Goal: Transaction & Acquisition: Purchase product/service

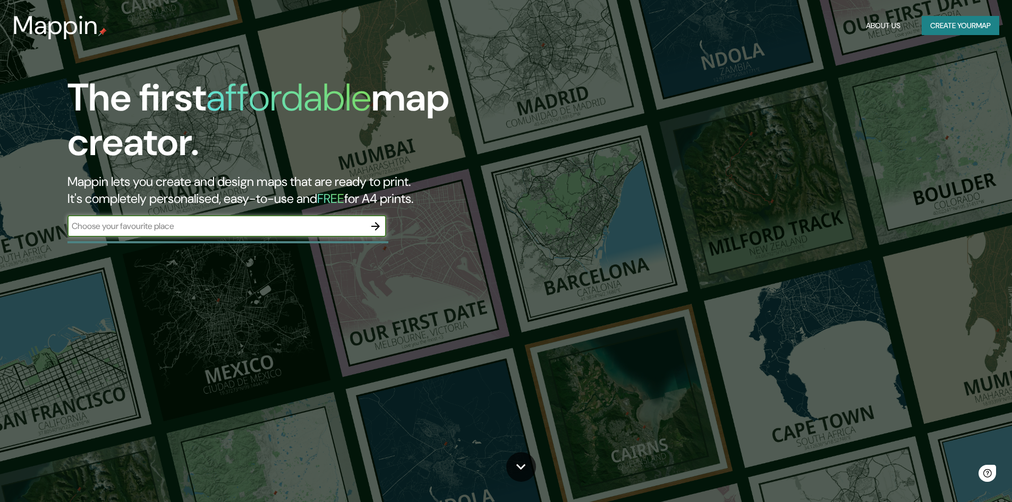
click at [222, 224] on input "text" at bounding box center [216, 226] width 298 height 12
type input "Puno"
click at [377, 230] on icon "button" at bounding box center [375, 226] width 13 height 13
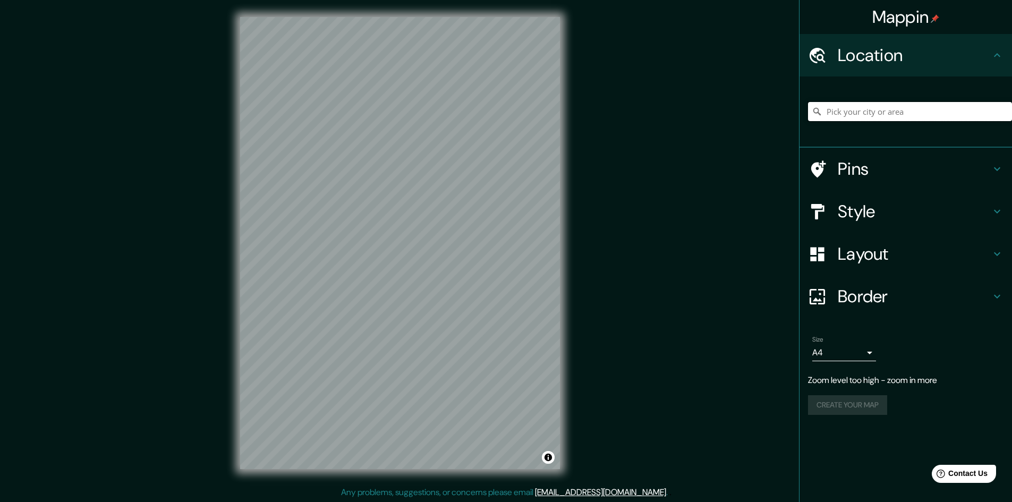
click at [855, 105] on input "Pick your city or area" at bounding box center [910, 111] width 204 height 19
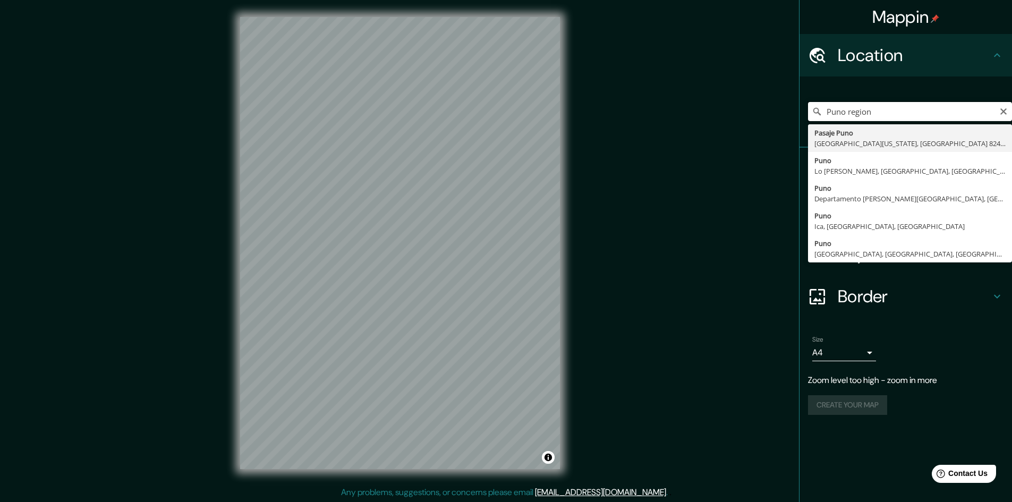
type input "Puno region"
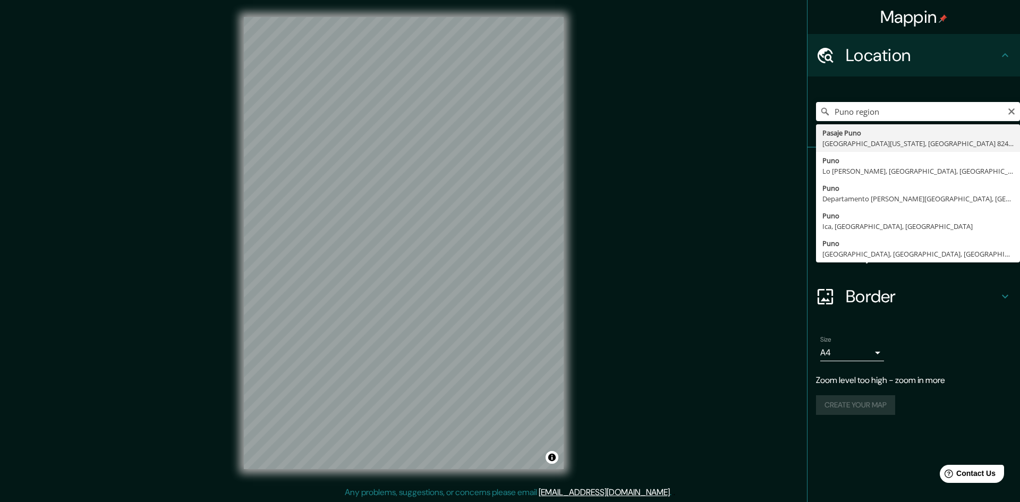
click at [842, 356] on body "Mappin Location [GEOGRAPHIC_DATA] [GEOGRAPHIC_DATA][US_STATE], [GEOGRAPHIC_DATA…" at bounding box center [510, 251] width 1020 height 502
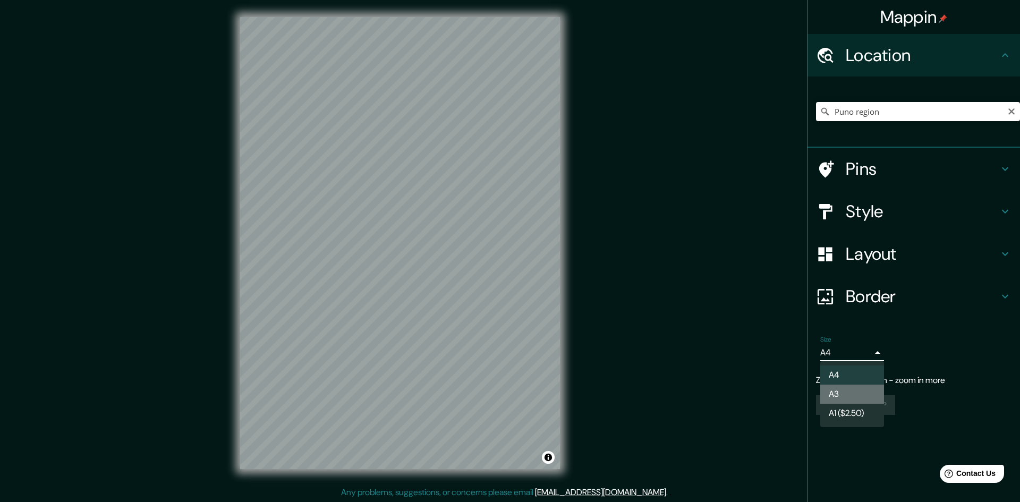
click at [858, 391] on li "A3" at bounding box center [853, 394] width 64 height 19
type input "a4"
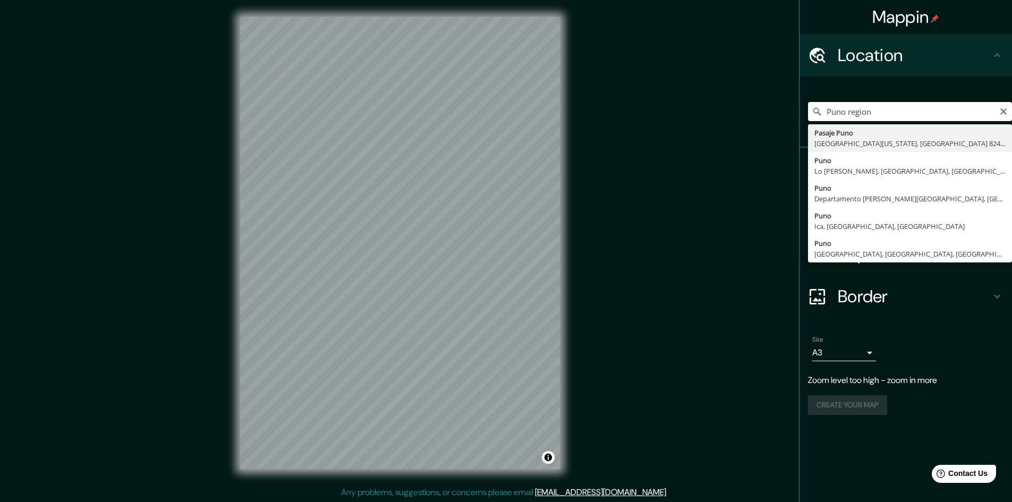
click at [853, 105] on input "Puno region" at bounding box center [910, 111] width 204 height 19
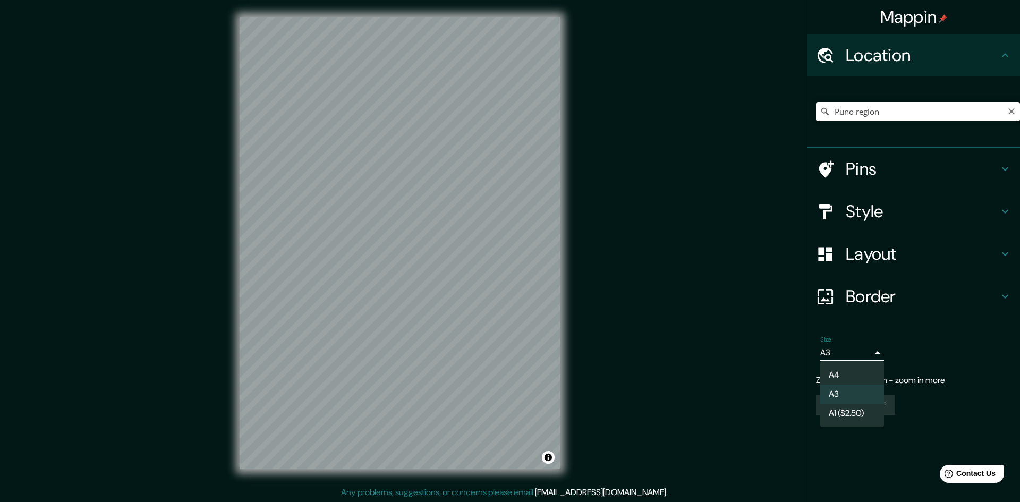
click at [855, 360] on body "Mappin Location [GEOGRAPHIC_DATA] [GEOGRAPHIC_DATA][US_STATE], [GEOGRAPHIC_DATA…" at bounding box center [510, 251] width 1020 height 502
click at [869, 106] on div at bounding box center [510, 251] width 1020 height 502
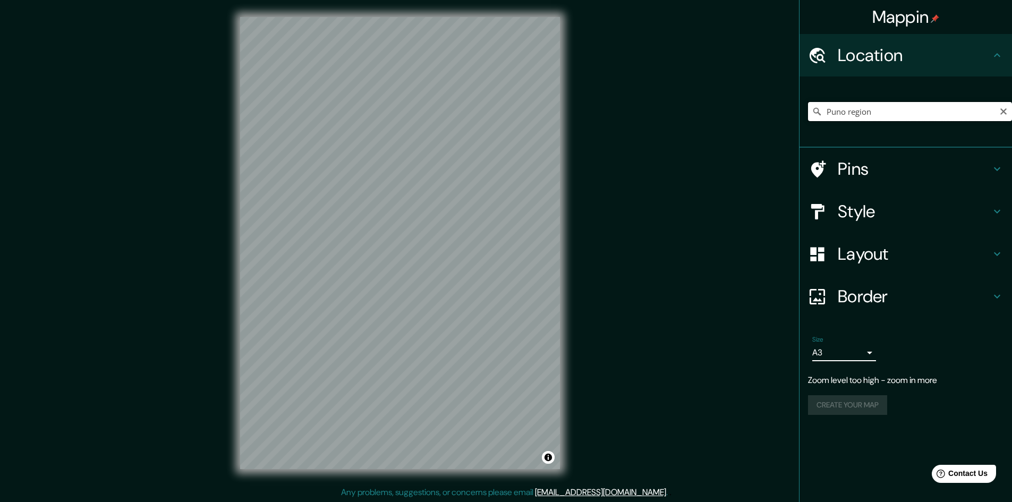
click at [892, 114] on input "Puno region" at bounding box center [910, 111] width 204 height 19
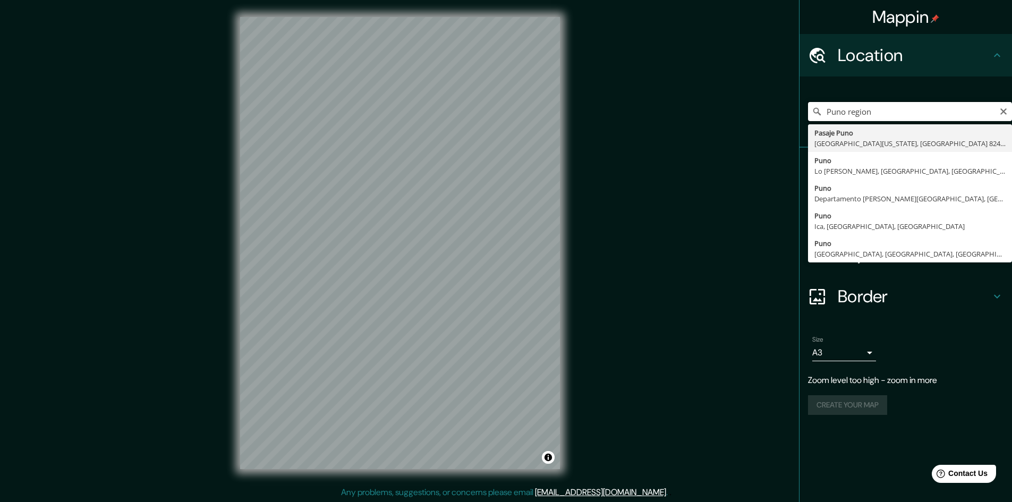
type input "Pasaje Puno, [GEOGRAPHIC_DATA][US_STATE], [GEOGRAPHIC_DATA] 8240000, [GEOGRAPHI…"
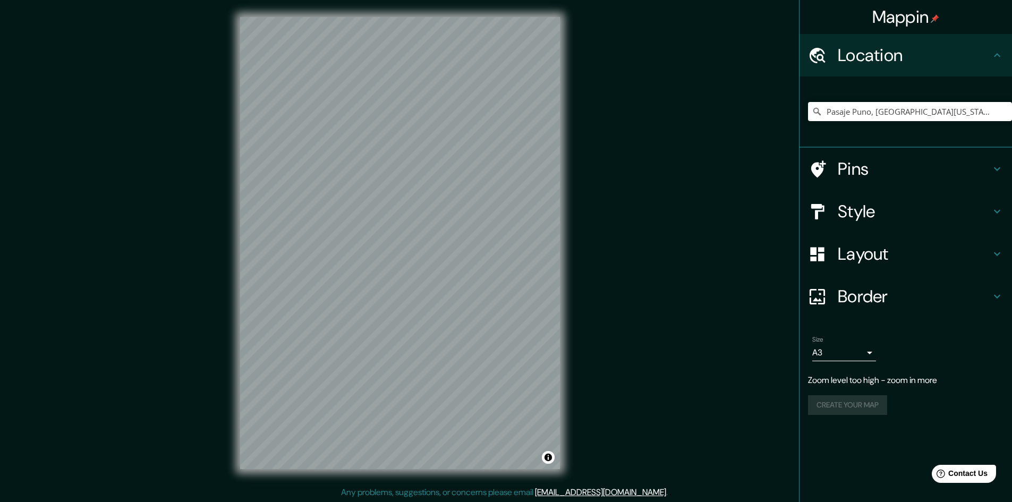
click at [872, 408] on div "Create your map" at bounding box center [906, 405] width 196 height 20
click at [991, 166] on icon at bounding box center [997, 169] width 13 height 13
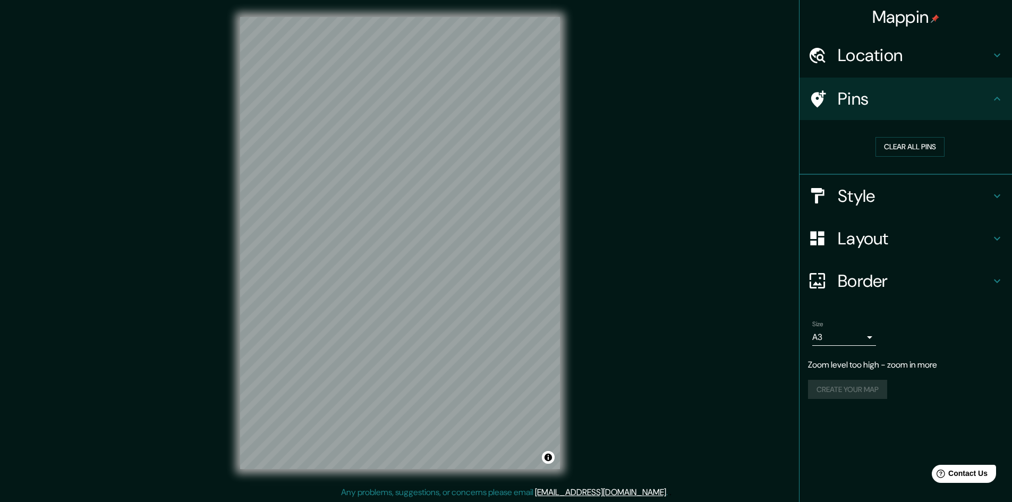
click at [981, 96] on h4 "Pins" at bounding box center [914, 98] width 153 height 21
click at [992, 190] on icon at bounding box center [997, 196] width 13 height 13
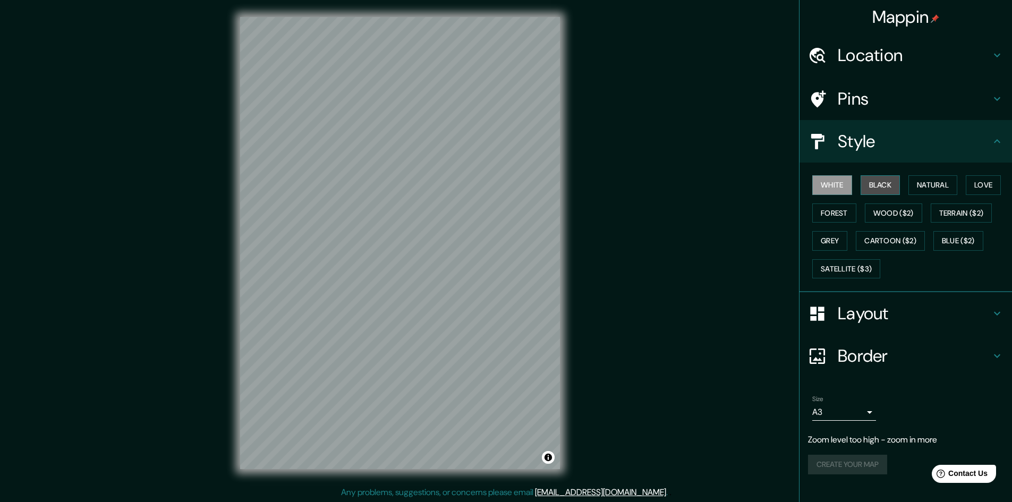
click at [877, 184] on button "Black" at bounding box center [881, 185] width 40 height 20
click at [936, 182] on button "Natural" at bounding box center [933, 185] width 49 height 20
click at [1000, 173] on div "White Black Natural Love Forest Wood ($2) Terrain ($2) Grey Cartoon ($2) Blue (…" at bounding box center [910, 227] width 204 height 112
click at [996, 182] on button "Love" at bounding box center [983, 185] width 35 height 20
click at [836, 217] on button "Forest" at bounding box center [835, 214] width 44 height 20
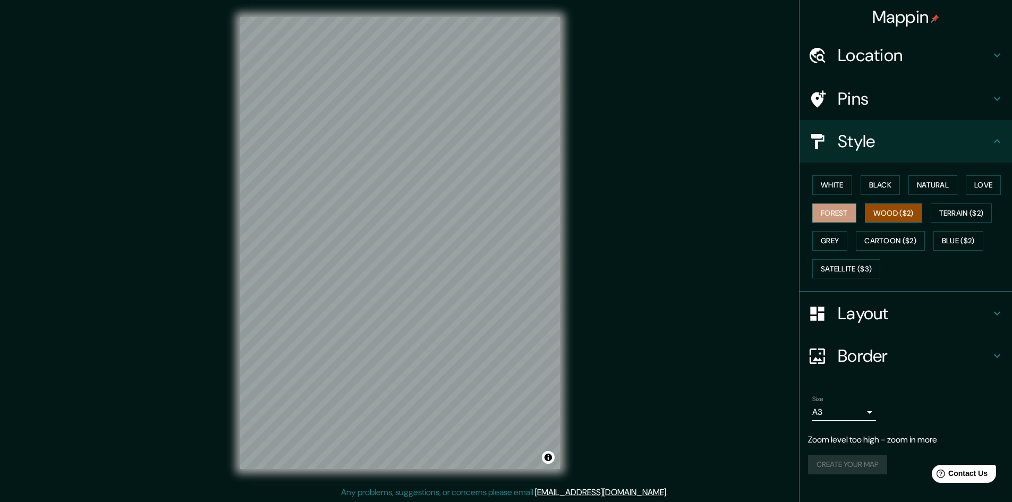
click at [890, 211] on button "Wood ($2)" at bounding box center [893, 214] width 57 height 20
click at [958, 218] on button "Terrain ($2)" at bounding box center [962, 214] width 62 height 20
click at [834, 240] on button "Grey" at bounding box center [830, 241] width 35 height 20
click at [981, 216] on button "Terrain ($2)" at bounding box center [962, 214] width 62 height 20
click at [836, 235] on button "Grey" at bounding box center [830, 241] width 35 height 20
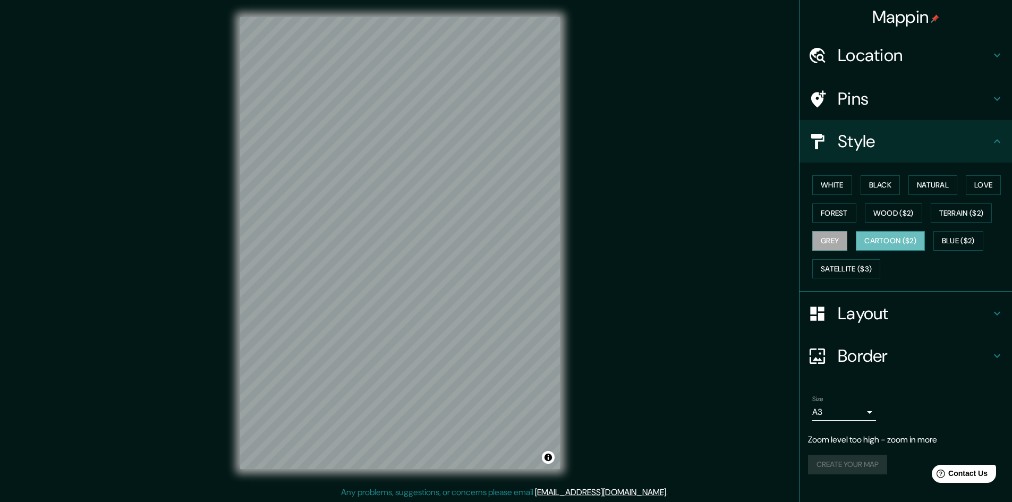
click at [880, 240] on button "Cartoon ($2)" at bounding box center [890, 241] width 69 height 20
click at [957, 239] on button "Blue ($2)" at bounding box center [959, 241] width 50 height 20
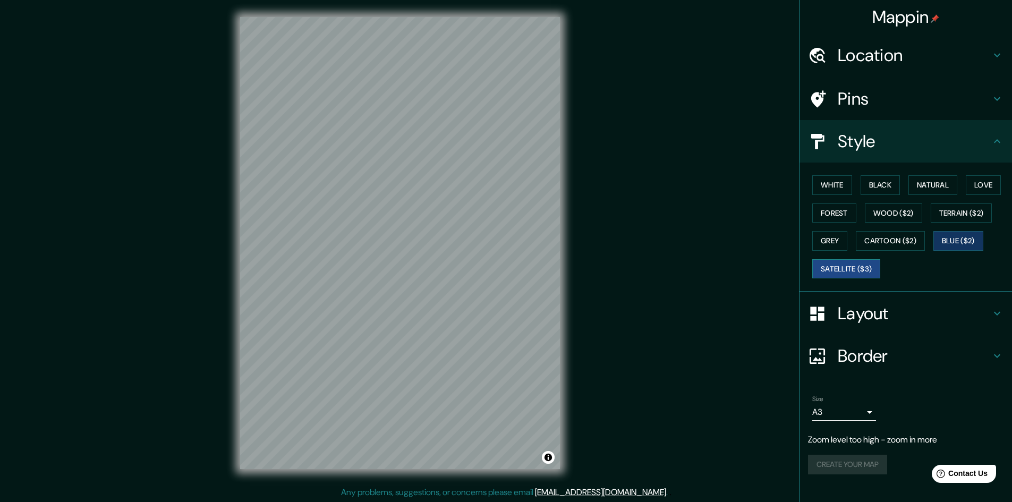
click at [847, 271] on button "Satellite ($3)" at bounding box center [847, 269] width 68 height 20
click at [975, 217] on button "Terrain ($2)" at bounding box center [962, 214] width 62 height 20
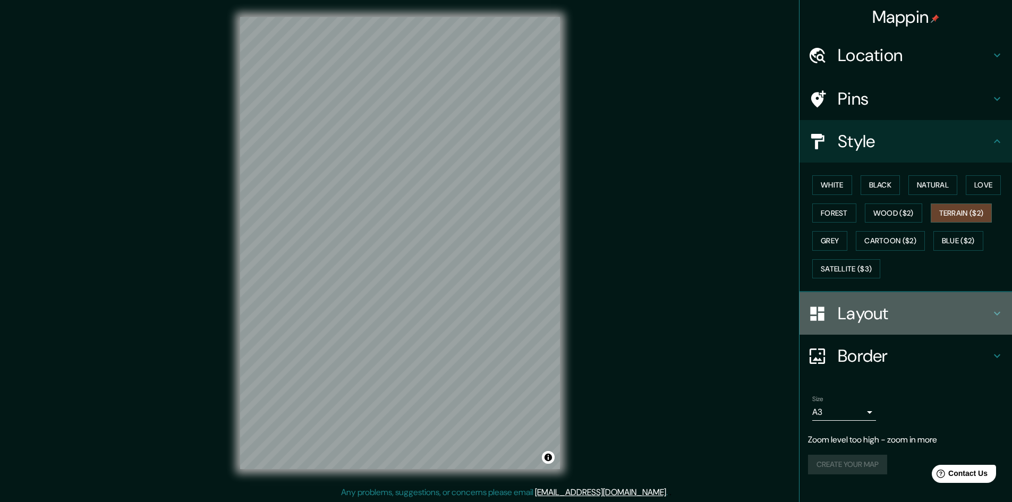
click at [999, 309] on icon at bounding box center [997, 313] width 13 height 13
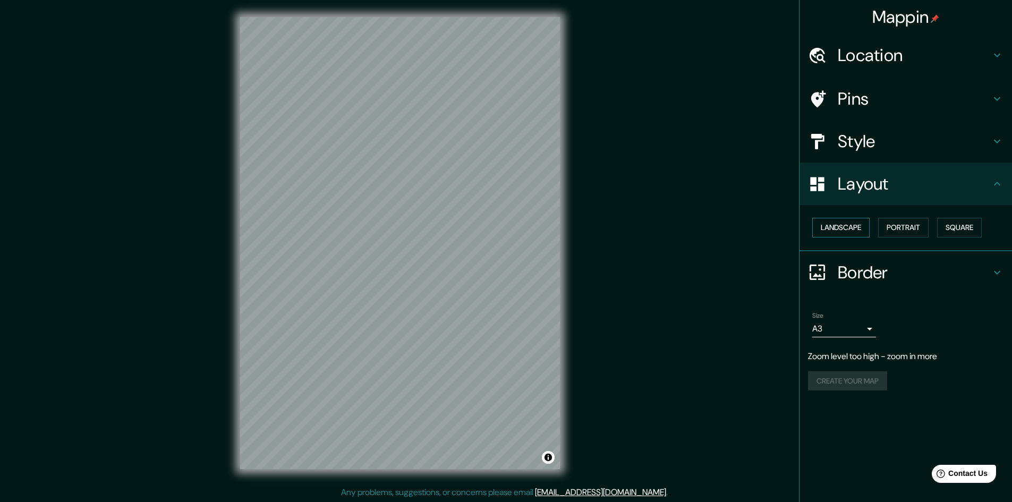
click at [854, 233] on button "Landscape" at bounding box center [841, 228] width 57 height 20
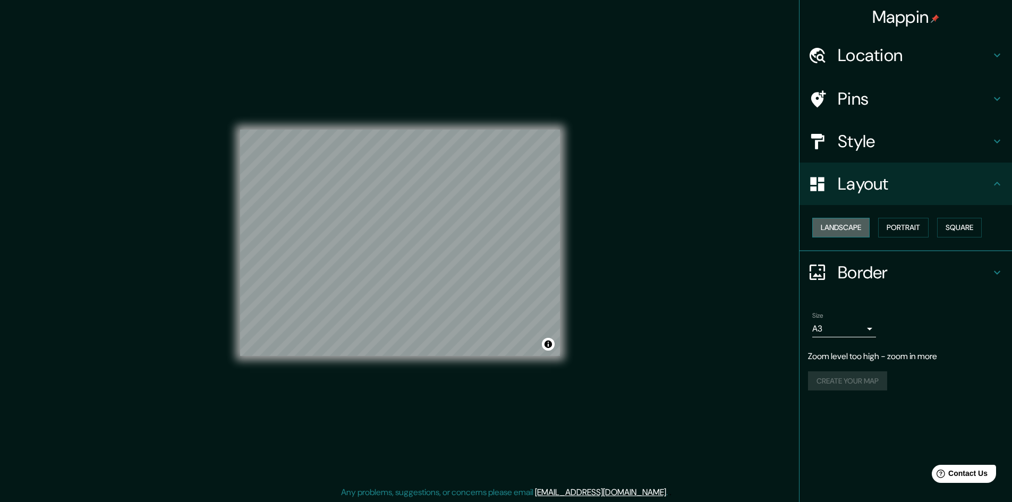
click at [854, 233] on button "Landscape" at bounding box center [841, 228] width 57 height 20
click at [892, 228] on button "Portrait" at bounding box center [903, 228] width 50 height 20
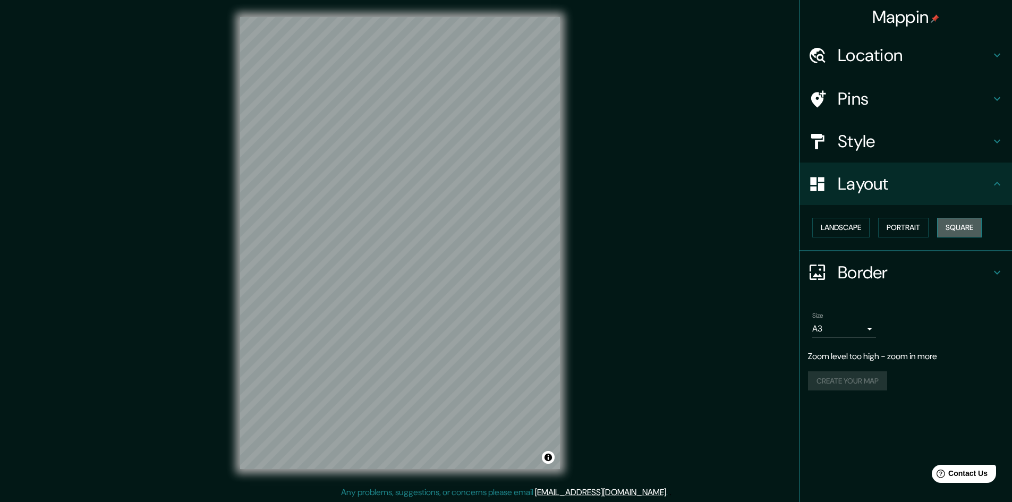
click at [962, 226] on button "Square" at bounding box center [959, 228] width 45 height 20
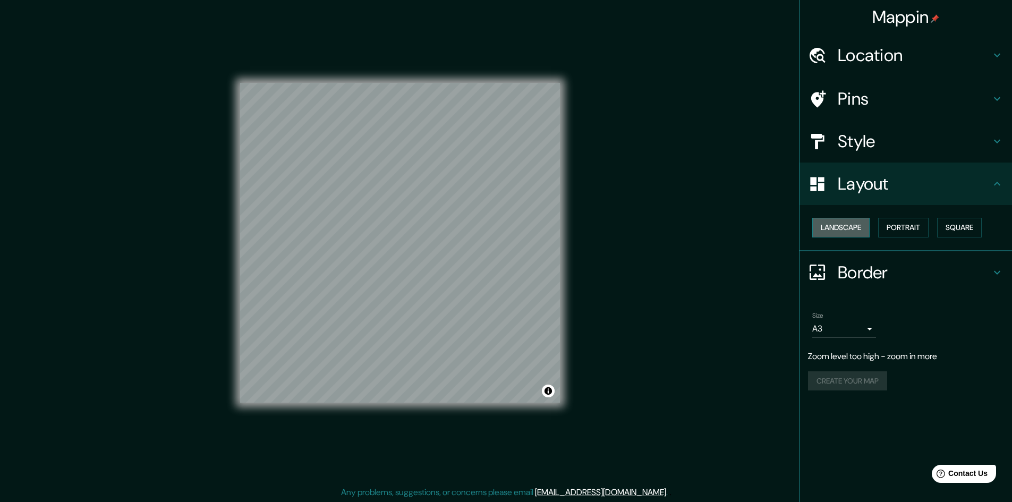
click at [861, 226] on button "Landscape" at bounding box center [841, 228] width 57 height 20
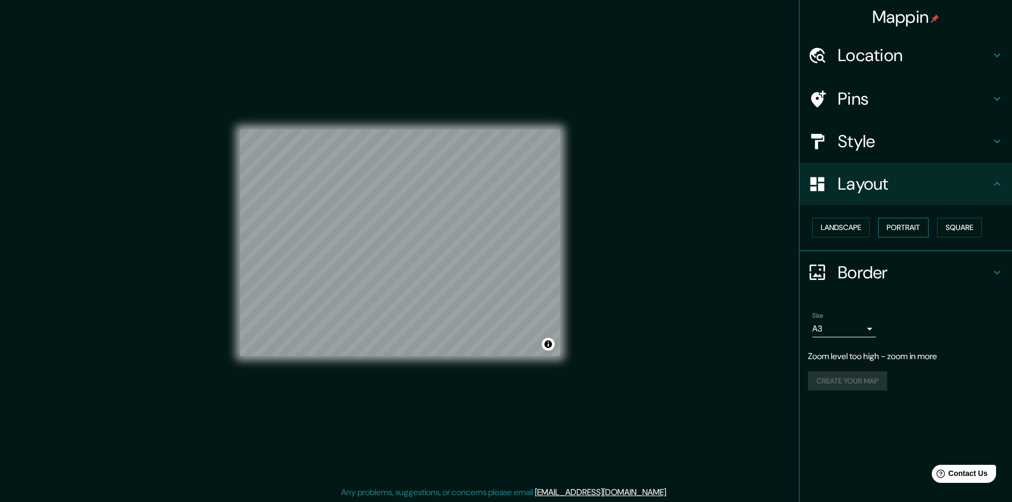
click at [893, 230] on button "Portrait" at bounding box center [903, 228] width 50 height 20
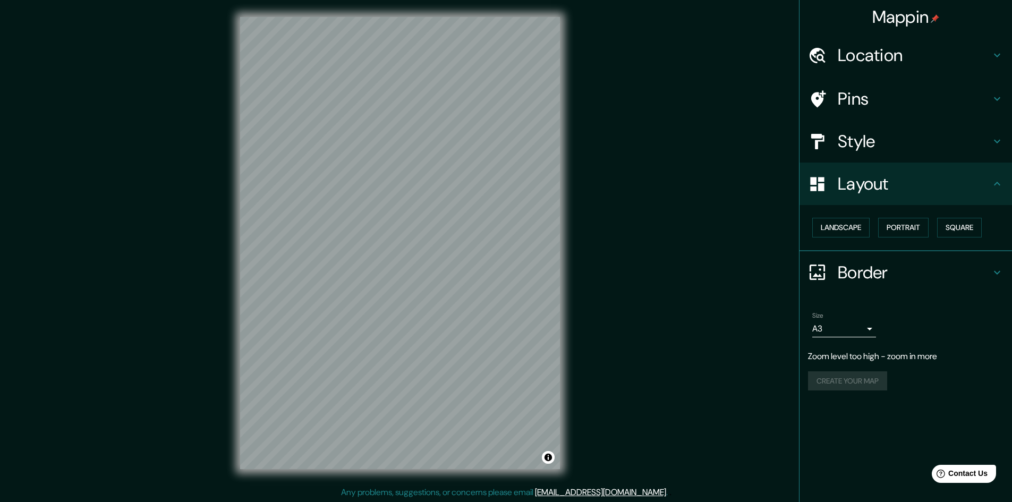
click at [993, 195] on div "Layout" at bounding box center [906, 184] width 213 height 43
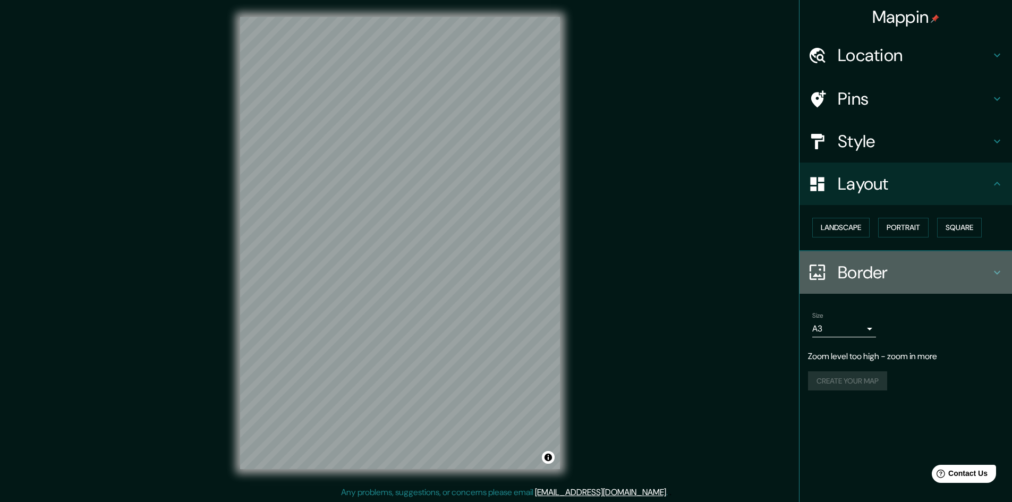
click at [1001, 268] on icon at bounding box center [997, 272] width 13 height 13
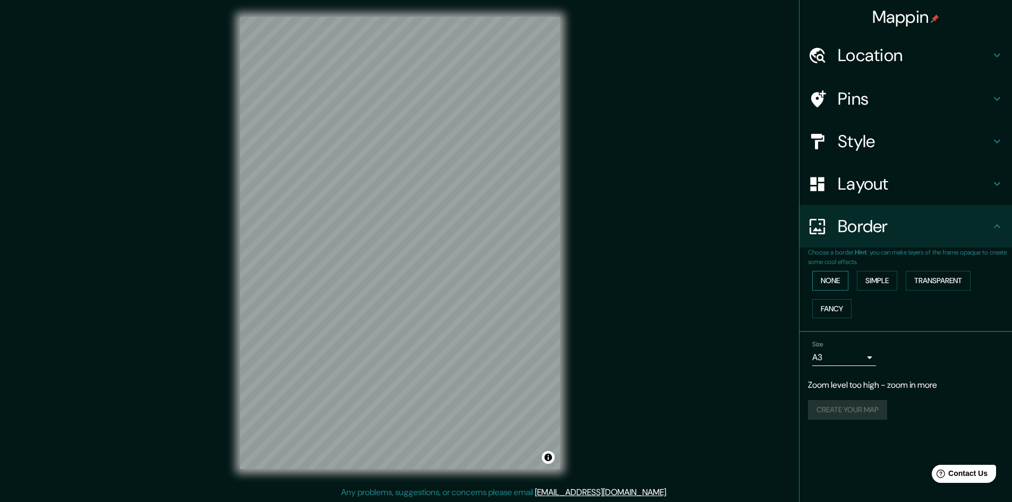
click at [839, 277] on button "None" at bounding box center [831, 281] width 36 height 20
drag, startPoint x: 885, startPoint y: 281, endPoint x: 944, endPoint y: 257, distance: 64.3
click at [886, 281] on button "Simple" at bounding box center [877, 281] width 40 height 20
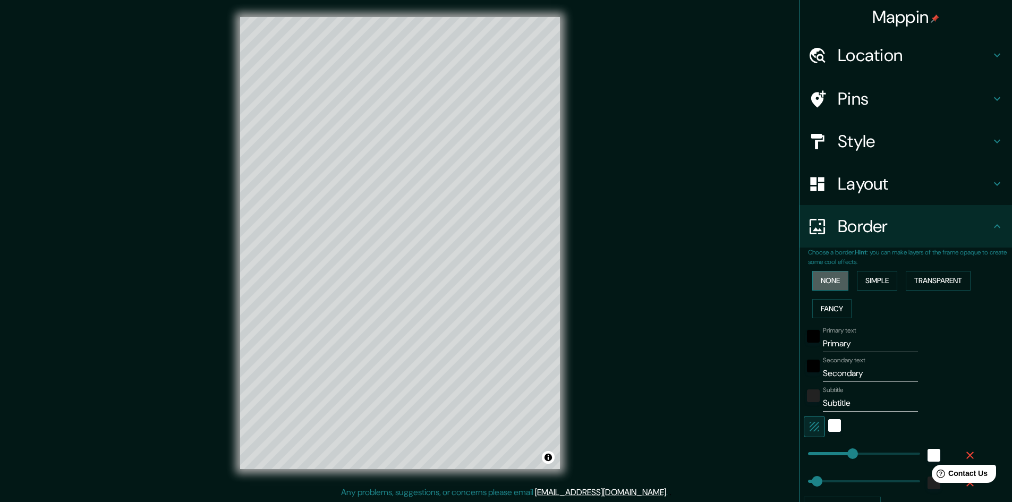
click at [834, 280] on button "None" at bounding box center [831, 281] width 36 height 20
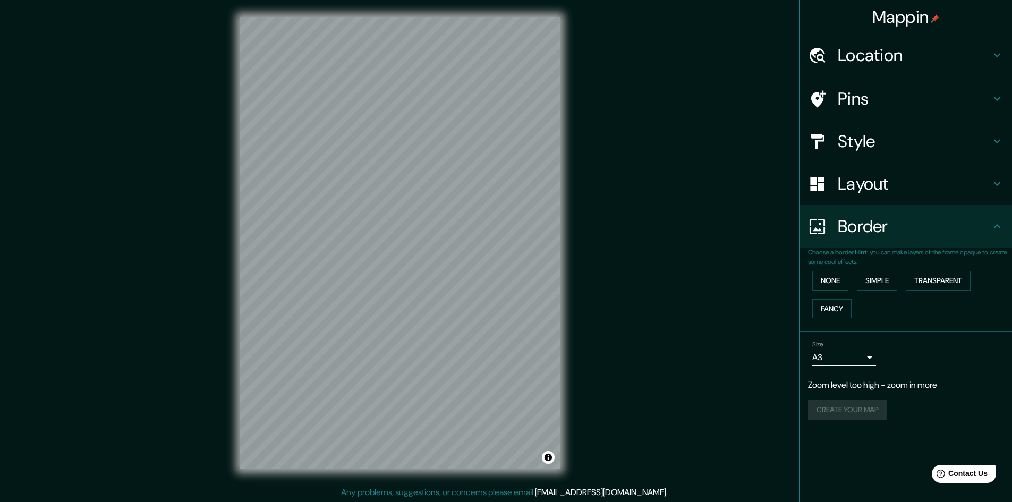
click at [998, 224] on icon at bounding box center [997, 226] width 13 height 13
click at [995, 226] on icon at bounding box center [997, 226] width 13 height 13
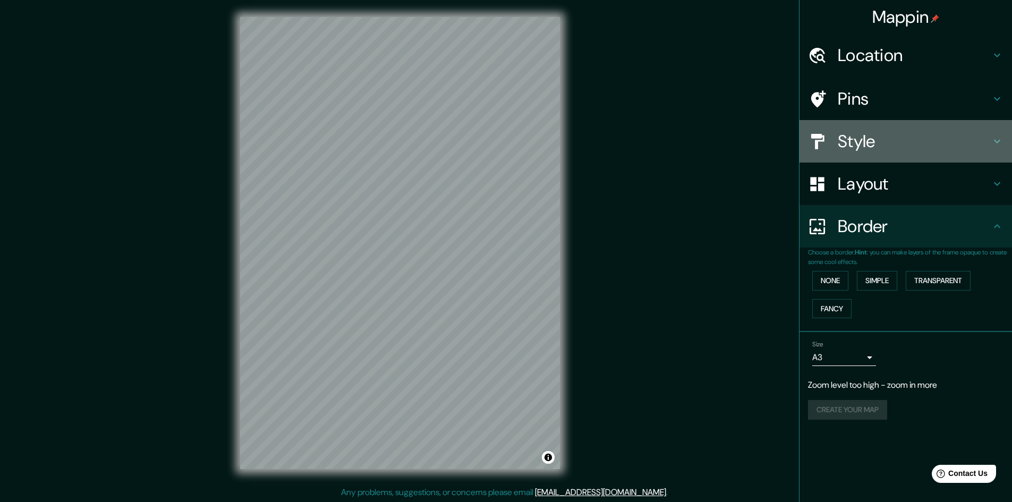
click at [978, 136] on h4 "Style" at bounding box center [914, 141] width 153 height 21
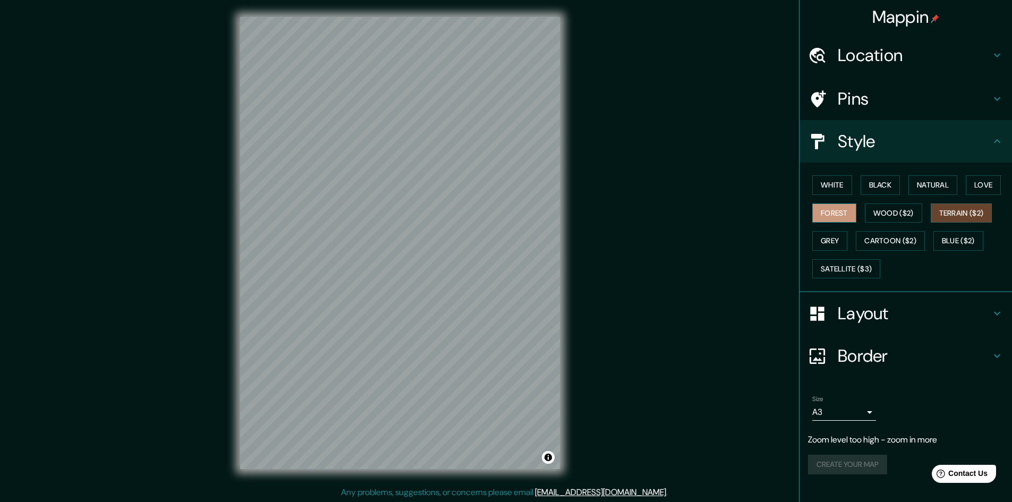
drag, startPoint x: 567, startPoint y: 319, endPoint x: 841, endPoint y: 214, distance: 293.0
click at [841, 214] on button "Forest" at bounding box center [835, 214] width 44 height 20
click at [901, 209] on button "Wood ($2)" at bounding box center [893, 214] width 57 height 20
click at [871, 187] on button "Black" at bounding box center [881, 185] width 40 height 20
click at [934, 185] on button "Natural" at bounding box center [933, 185] width 49 height 20
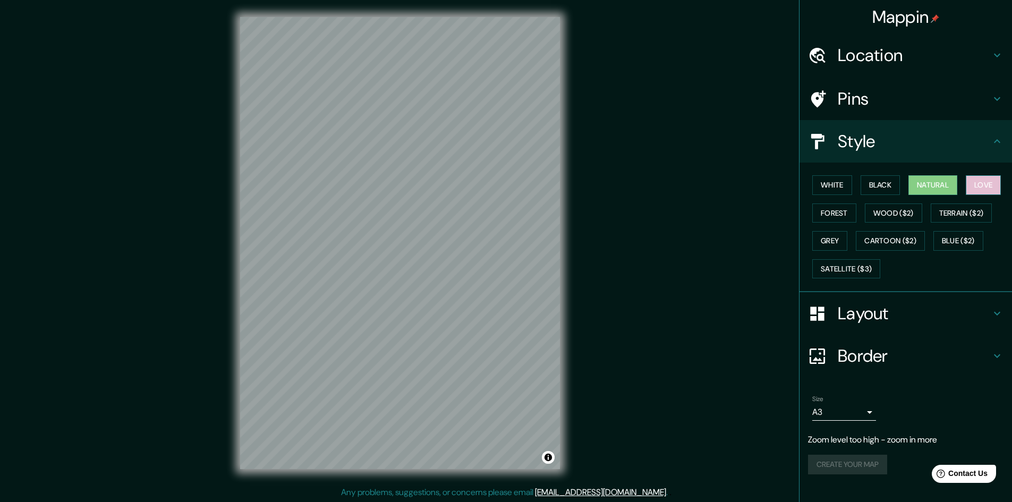
click at [1001, 182] on button "Love" at bounding box center [983, 185] width 35 height 20
click at [834, 221] on button "Forest" at bounding box center [835, 214] width 44 height 20
click at [883, 218] on button "Wood ($2)" at bounding box center [893, 214] width 57 height 20
click at [947, 204] on button "Terrain ($2)" at bounding box center [962, 214] width 62 height 20
click at [871, 212] on button "Wood ($2)" at bounding box center [893, 214] width 57 height 20
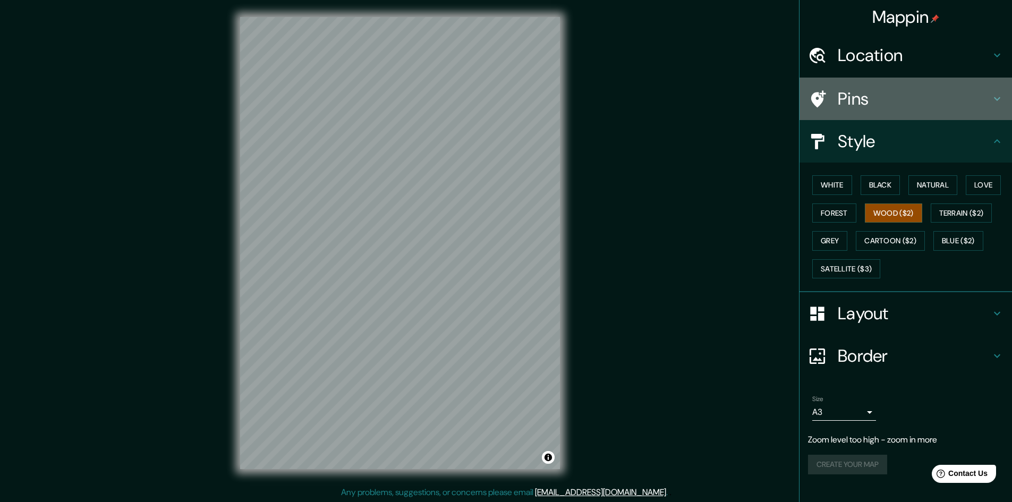
click at [995, 92] on div "Pins" at bounding box center [906, 99] width 213 height 43
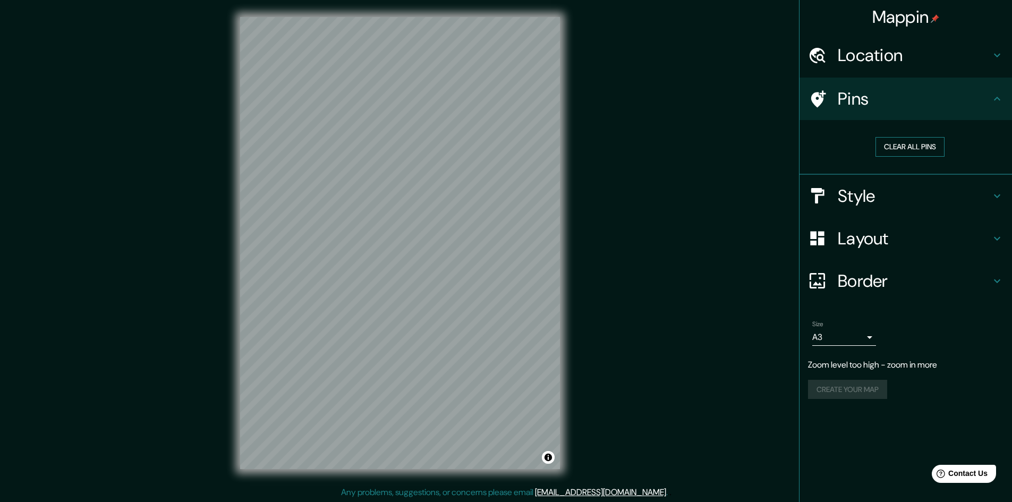
click at [925, 153] on button "Clear all pins" at bounding box center [910, 147] width 69 height 20
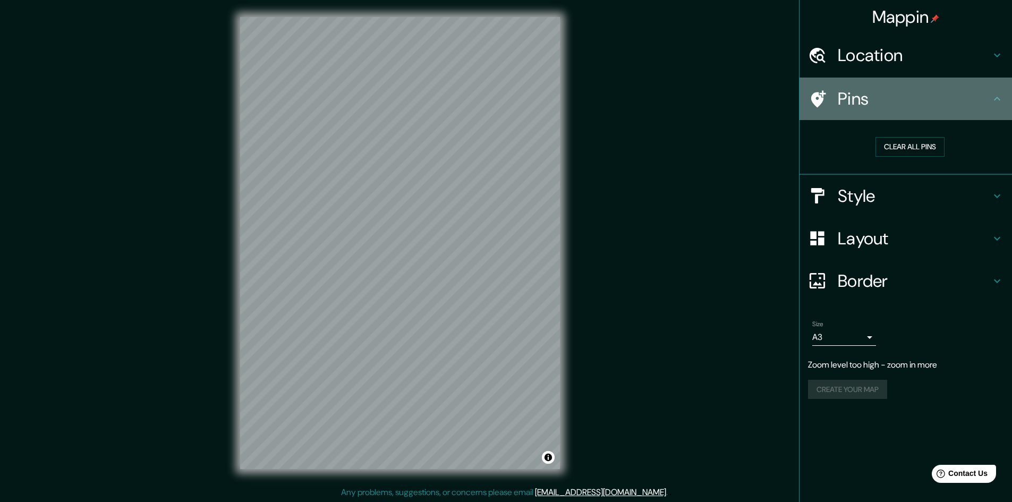
click at [994, 102] on icon at bounding box center [997, 98] width 13 height 13
click at [1000, 98] on icon at bounding box center [997, 98] width 13 height 13
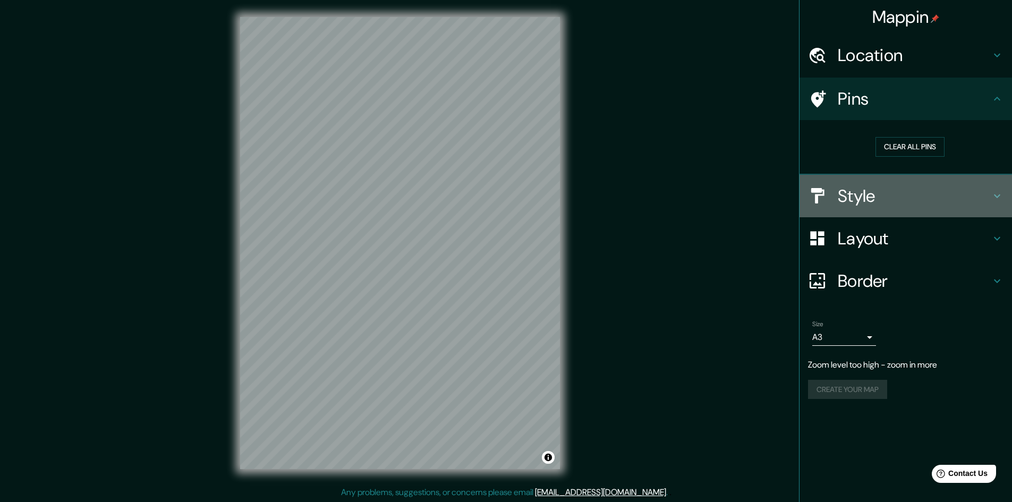
click at [952, 197] on h4 "Style" at bounding box center [914, 195] width 153 height 21
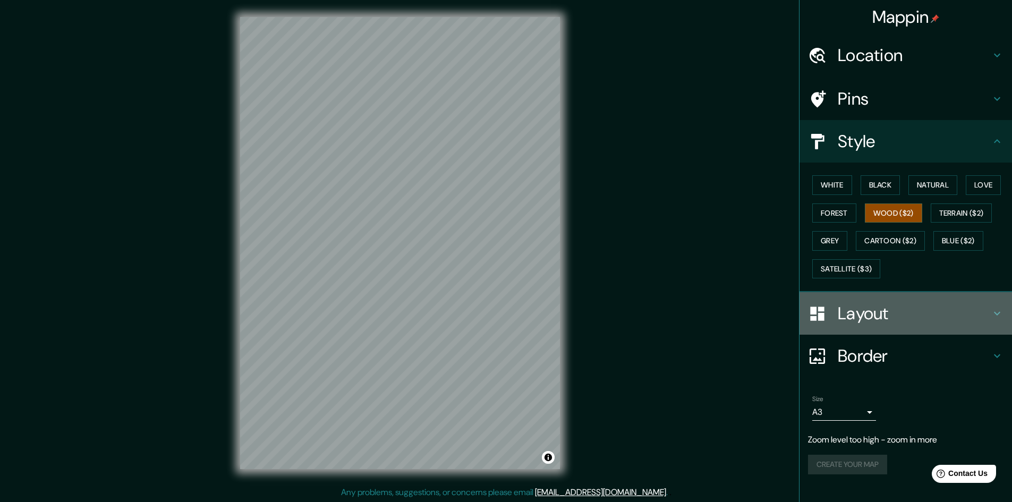
click at [906, 316] on h4 "Layout" at bounding box center [914, 313] width 153 height 21
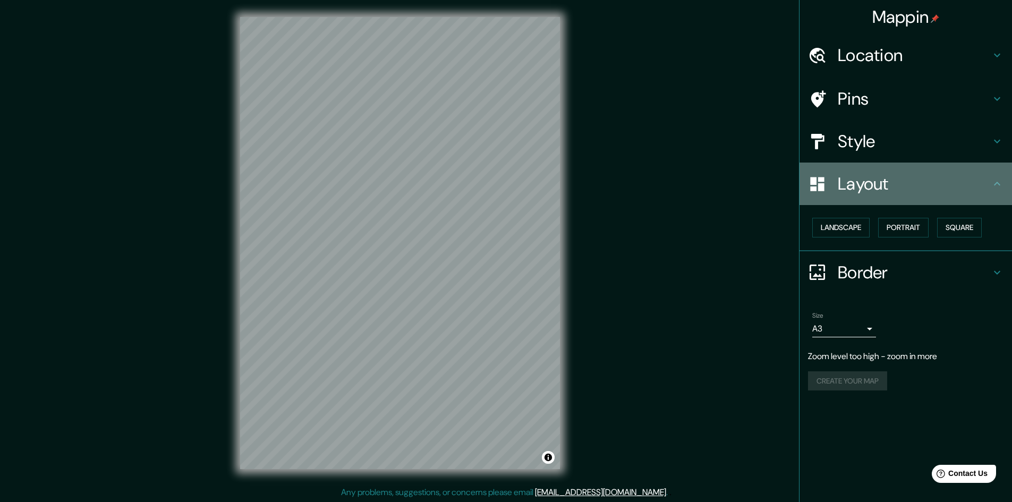
click at [999, 178] on icon at bounding box center [997, 184] width 13 height 13
click at [994, 182] on icon at bounding box center [997, 184] width 13 height 13
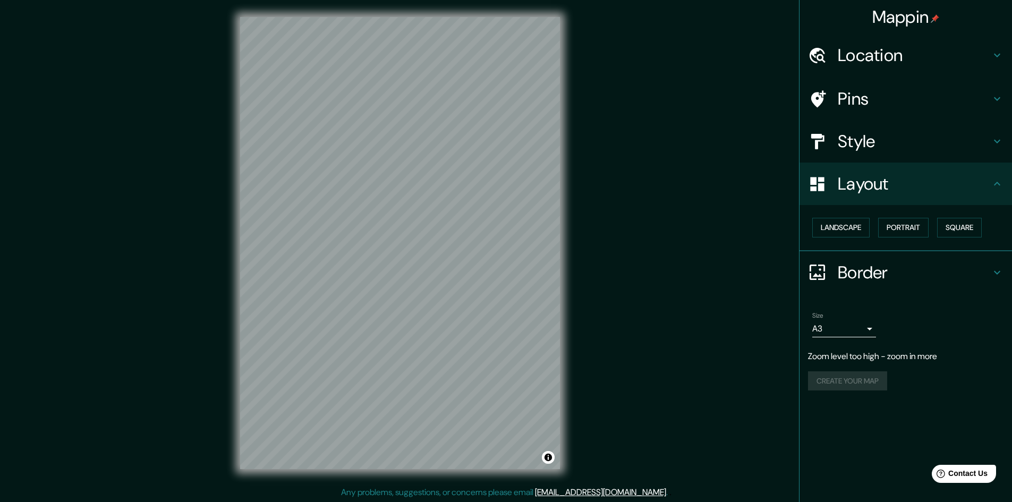
click at [995, 182] on icon at bounding box center [997, 184] width 13 height 13
click at [983, 139] on h4 "Style" at bounding box center [914, 141] width 153 height 21
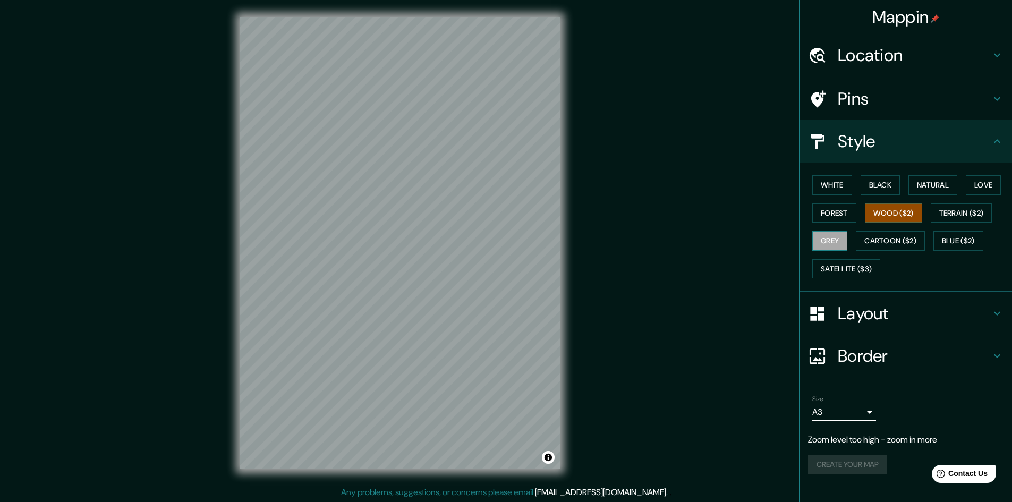
click at [847, 247] on button "Grey" at bounding box center [830, 241] width 35 height 20
click at [864, 403] on div "Size A3 a4" at bounding box center [845, 408] width 64 height 26
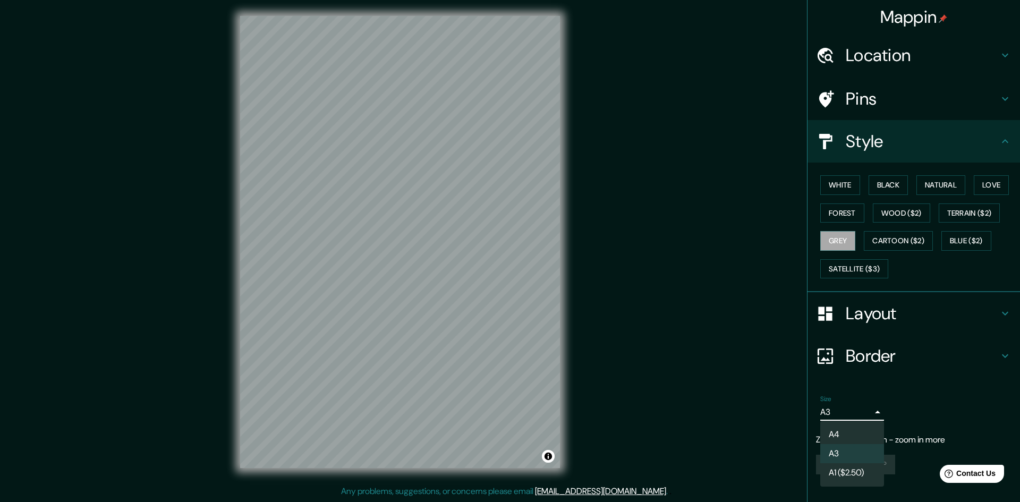
click at [860, 416] on body "Mappin Location [GEOGRAPHIC_DATA], [GEOGRAPHIC_DATA][US_STATE], [GEOGRAPHIC_DAT…" at bounding box center [510, 250] width 1020 height 502
click at [855, 438] on li "A4" at bounding box center [853, 434] width 64 height 19
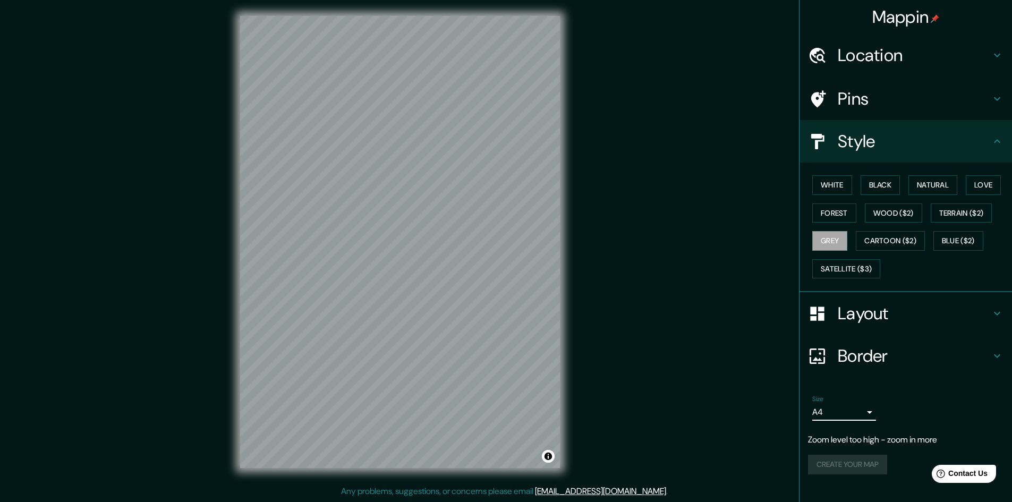
click at [861, 416] on body "Mappin Location [GEOGRAPHIC_DATA], [GEOGRAPHIC_DATA][US_STATE], [GEOGRAPHIC_DAT…" at bounding box center [506, 250] width 1012 height 502
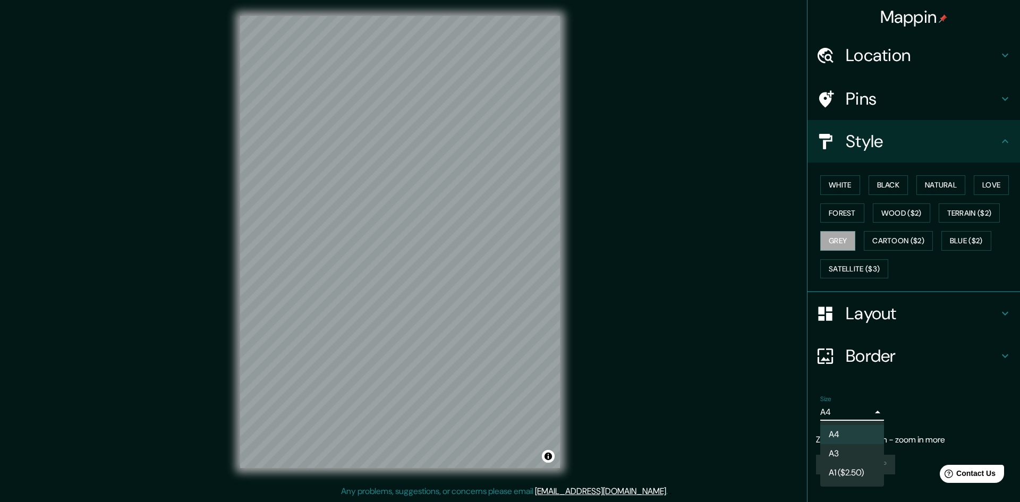
click at [858, 467] on li "A1 ($2.50)" at bounding box center [853, 472] width 64 height 19
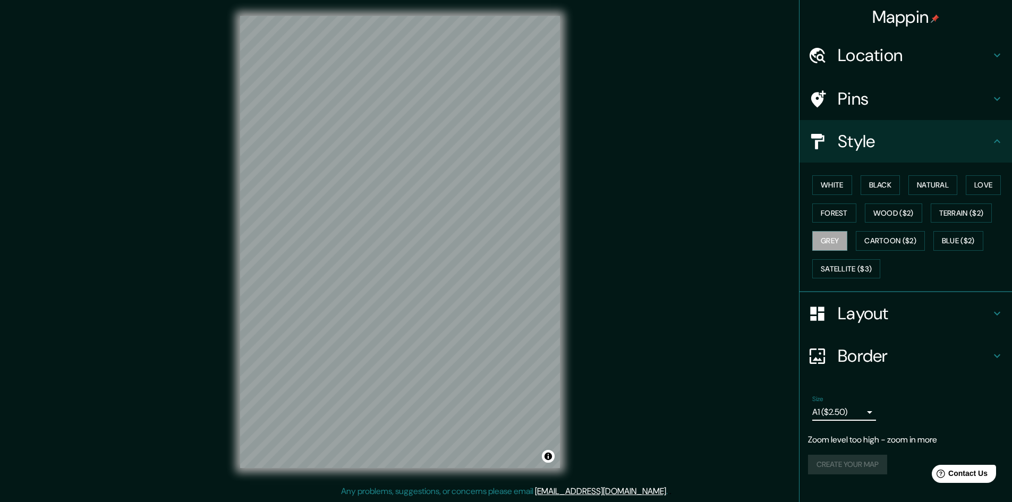
drag, startPoint x: 861, startPoint y: 459, endPoint x: 605, endPoint y: 380, distance: 267.6
click at [852, 458] on div "Create your map" at bounding box center [906, 465] width 196 height 20
click at [850, 414] on body "Mappin Location [GEOGRAPHIC_DATA], [GEOGRAPHIC_DATA][US_STATE], [GEOGRAPHIC_DAT…" at bounding box center [506, 250] width 1012 height 502
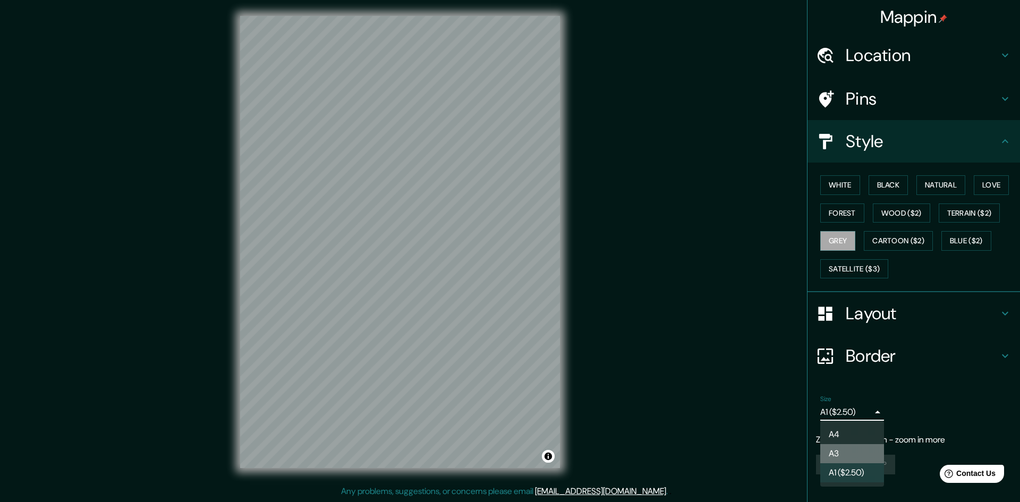
click at [862, 451] on li "A3" at bounding box center [853, 453] width 64 height 19
type input "a4"
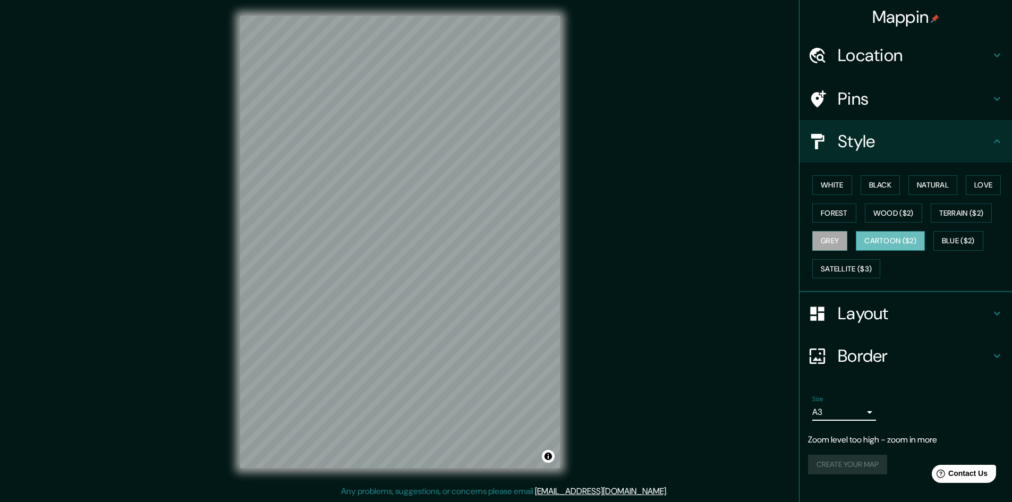
click at [880, 247] on button "Cartoon ($2)" at bounding box center [890, 241] width 69 height 20
click at [892, 217] on button "Wood ($2)" at bounding box center [893, 214] width 57 height 20
click at [922, 326] on div "Layout" at bounding box center [906, 313] width 213 height 43
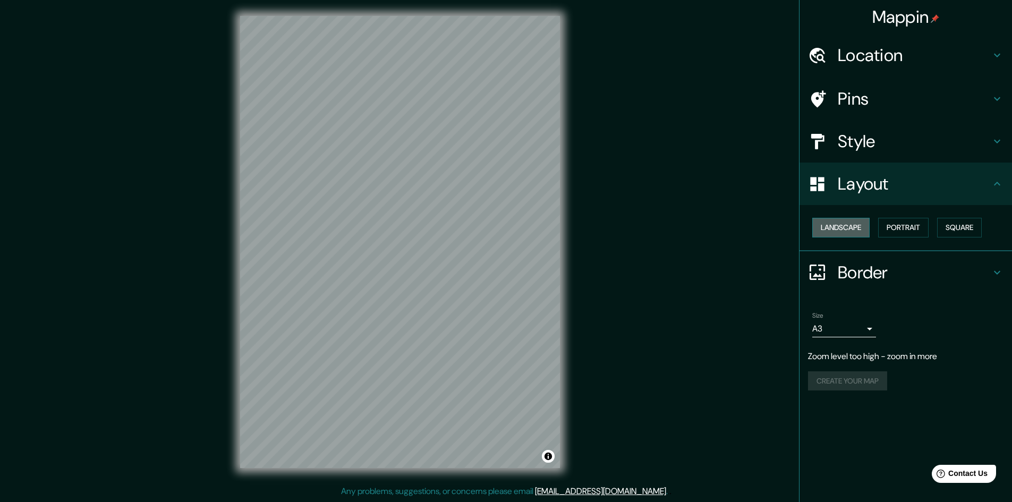
drag, startPoint x: 863, startPoint y: 233, endPoint x: 868, endPoint y: 232, distance: 5.9
click at [863, 233] on button "Landscape" at bounding box center [841, 228] width 57 height 20
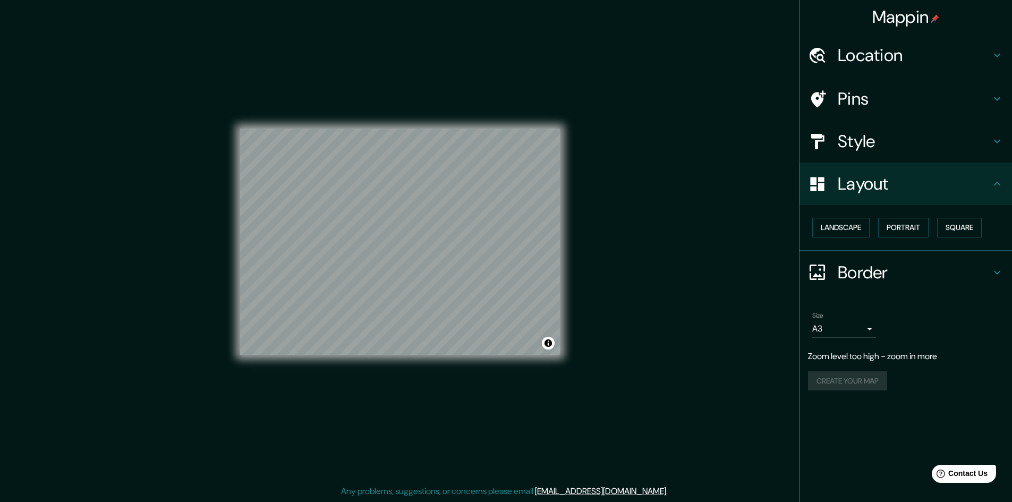
drag, startPoint x: 571, startPoint y: 216, endPoint x: 580, endPoint y: 247, distance: 32.0
click at [602, 249] on div "Mappin Location [GEOGRAPHIC_DATA], [GEOGRAPHIC_DATA][US_STATE], [GEOGRAPHIC_DAT…" at bounding box center [506, 250] width 1012 height 503
click at [863, 232] on button "Landscape" at bounding box center [841, 228] width 57 height 20
